Goal: Task Accomplishment & Management: Use online tool/utility

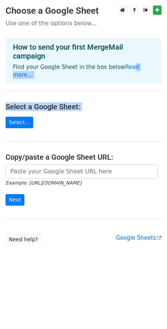
drag, startPoint x: 134, startPoint y: 117, endPoint x: 121, endPoint y: 62, distance: 56.2
click at [122, 63] on main "Choose a Google Sheet Use one of the options below... How to send your first Me…" at bounding box center [83, 126] width 167 height 240
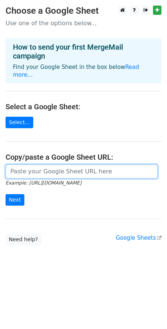
click at [51, 168] on input "url" at bounding box center [82, 171] width 153 height 14
paste input "[URL][DOMAIN_NAME]"
type input "[URL][DOMAIN_NAME]"
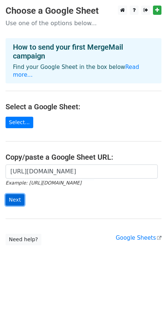
click at [13, 194] on input "Next" at bounding box center [15, 199] width 19 height 11
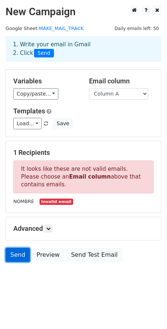
click at [19, 250] on link "Send" at bounding box center [18, 255] width 24 height 14
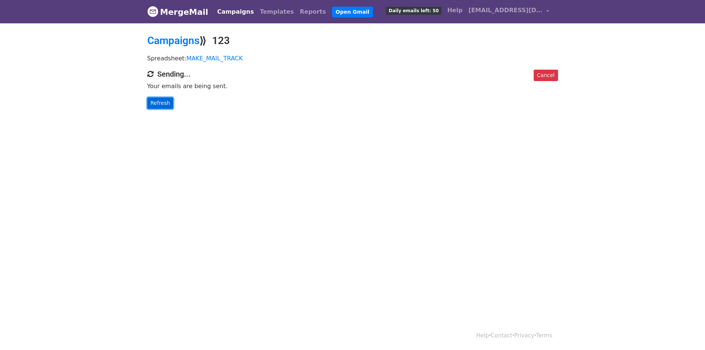
click at [158, 100] on link "Refresh" at bounding box center [160, 102] width 26 height 11
click at [165, 105] on link "Refresh" at bounding box center [160, 102] width 26 height 11
click at [177, 44] on link "Campaigns" at bounding box center [173, 40] width 52 height 12
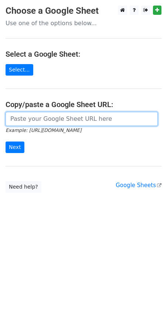
click at [9, 116] on input "url" at bounding box center [82, 119] width 153 height 14
paste input "https://docs.google.com/spreadsheets/d/1bj7CaHK2q4vUdyXULradIc4nu3sCK0lWTEY69kC…"
type input "https://docs.google.com/spreadsheets/d/1bj7CaHK2q4vUdyXULradIc4nu3sCK0lWTEY69kC…"
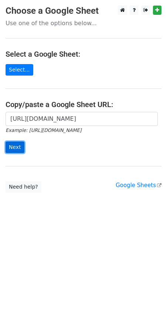
click at [8, 146] on input "Next" at bounding box center [15, 146] width 19 height 11
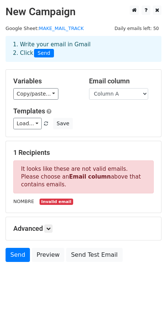
click at [42, 51] on span "Send" at bounding box center [44, 53] width 20 height 9
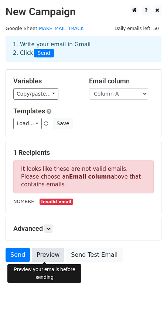
click at [46, 251] on link "Preview" at bounding box center [48, 255] width 33 height 14
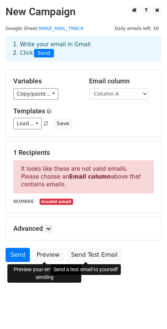
click at [83, 247] on form "Variables Copy/paste... {{Column A}} {{Column B}} Email column Column A Column …" at bounding box center [84, 167] width 156 height 196
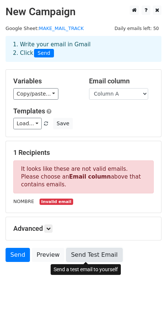
click at [83, 252] on link "Send Test Email" at bounding box center [94, 255] width 56 height 14
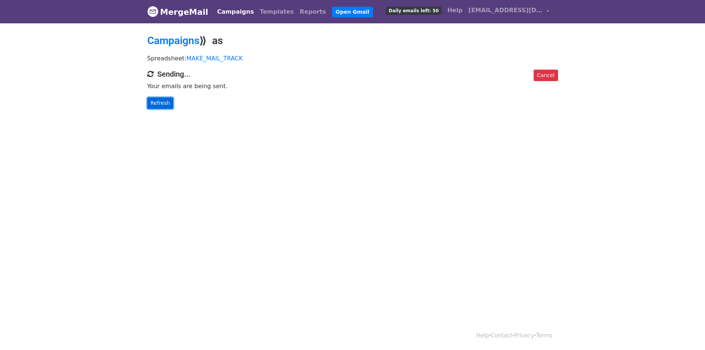
click at [164, 107] on link "Refresh" at bounding box center [160, 102] width 26 height 11
click at [383, 75] on h4 "Sending..." at bounding box center [352, 74] width 411 height 9
click at [425, 12] on span "Daily emails left: 50" at bounding box center [413, 11] width 55 height 8
